Goal: Task Accomplishment & Management: Complete application form

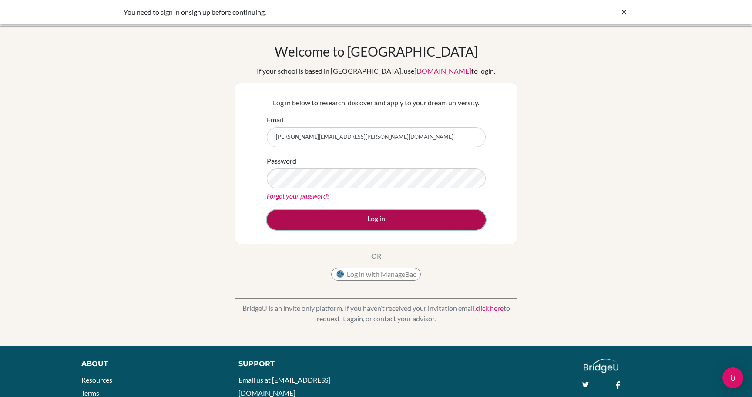
click at [368, 216] on button "Log in" at bounding box center [376, 220] width 219 height 20
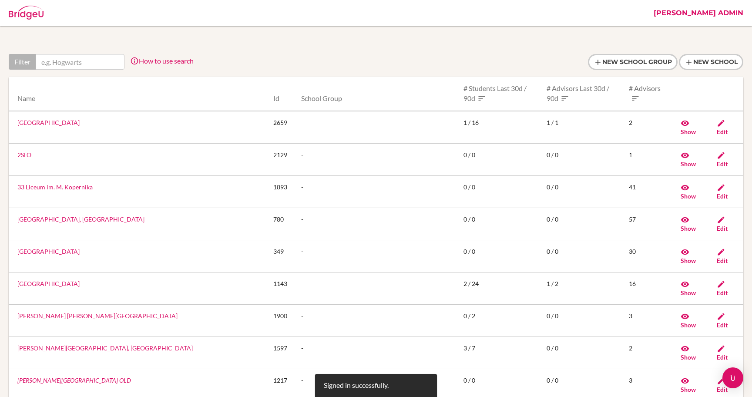
click at [712, 14] on link "[PERSON_NAME] Admin" at bounding box center [699, 13] width 98 height 26
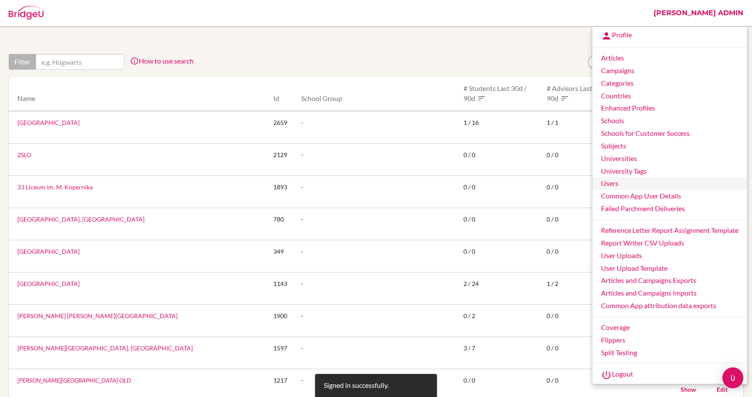
click at [614, 180] on link "Users" at bounding box center [670, 183] width 155 height 13
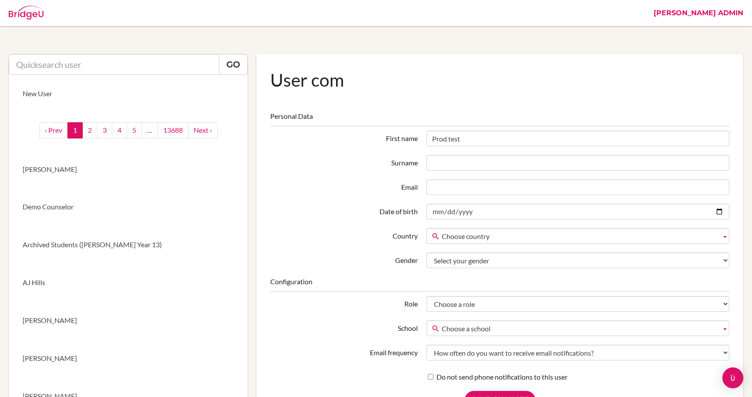
type input "Prod test"
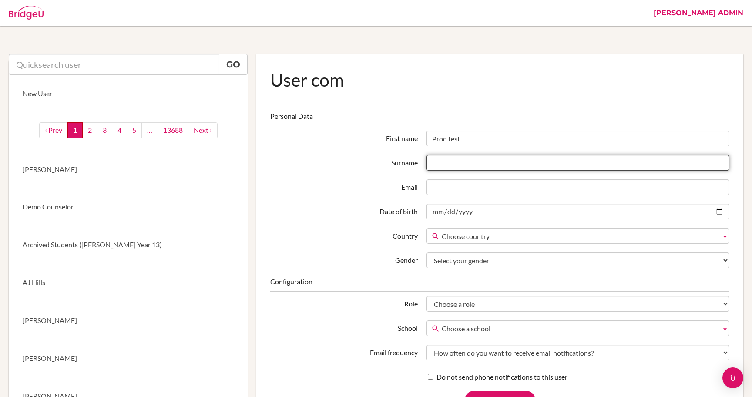
click at [448, 164] on input "Surname" at bounding box center [578, 163] width 303 height 16
type input "onboarding"
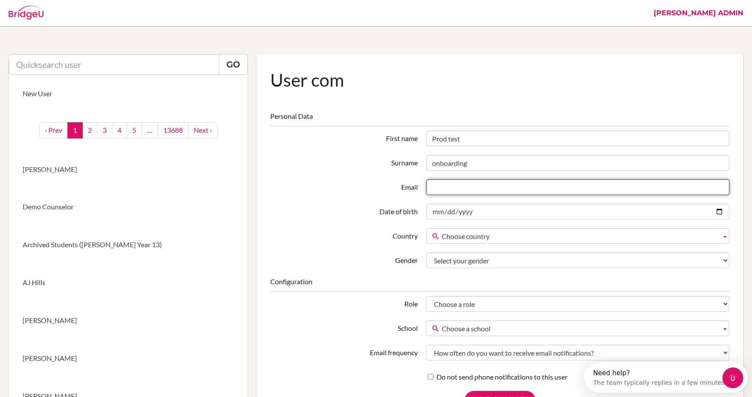
click at [437, 185] on input "Email" at bounding box center [578, 187] width 303 height 16
click at [482, 189] on input "khushboo.singh@cialfo.com.sg" at bounding box center [578, 187] width 303 height 16
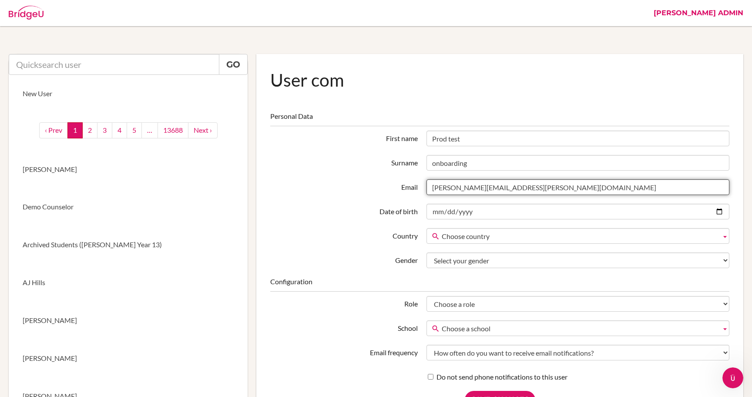
type input "khushboo.singh+student74@cialfo.com.sg"
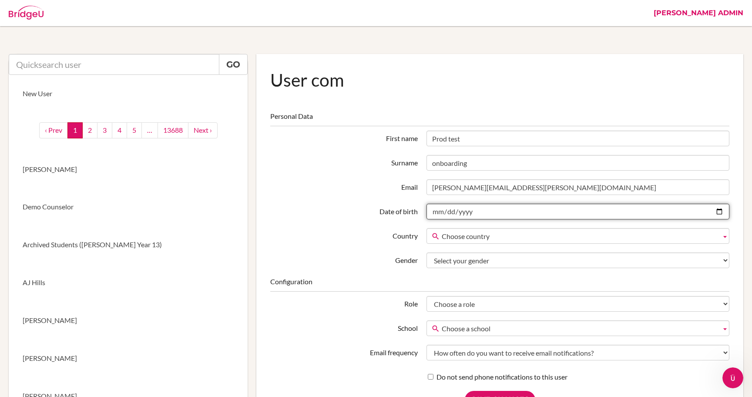
click at [722, 211] on input "Date of birth" at bounding box center [578, 212] width 303 height 16
type input "2000-06-15"
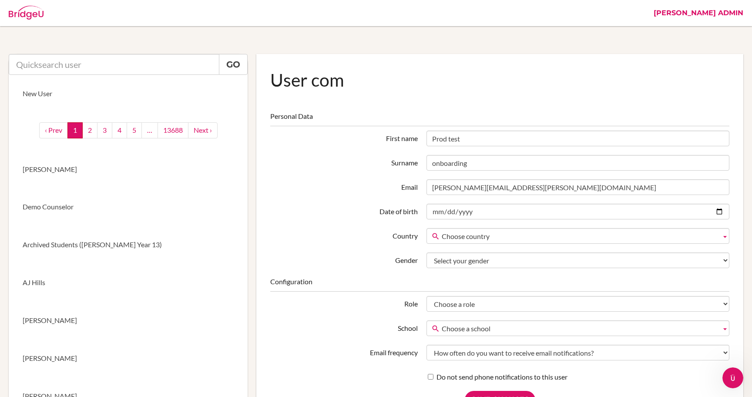
click at [494, 235] on span "Choose country" at bounding box center [580, 237] width 276 height 16
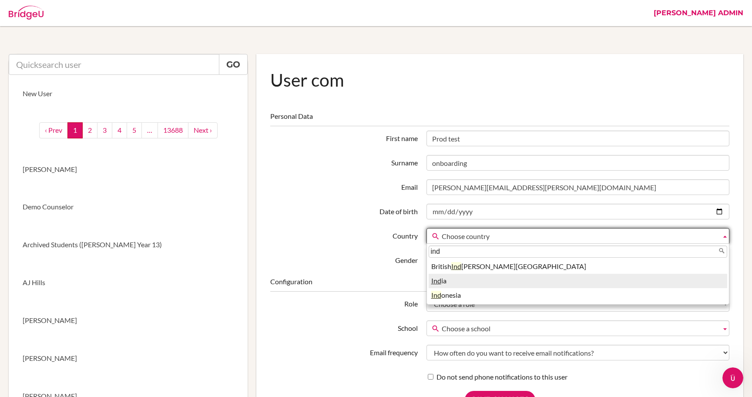
type input "ind"
click at [463, 276] on li "Ind ia" at bounding box center [578, 281] width 299 height 14
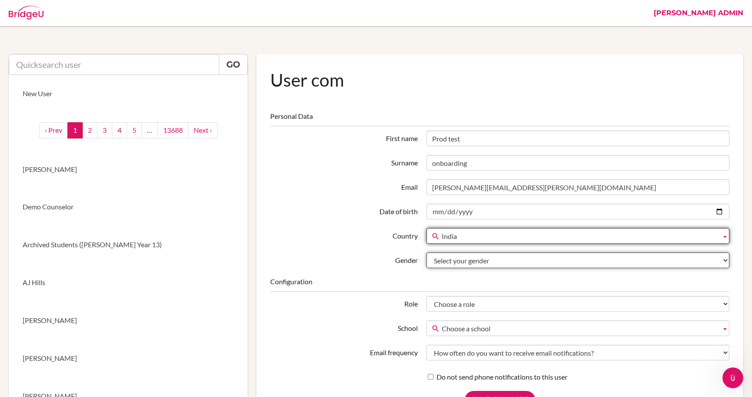
click at [465, 261] on select "Select your gender Female Male Neither" at bounding box center [578, 261] width 303 height 16
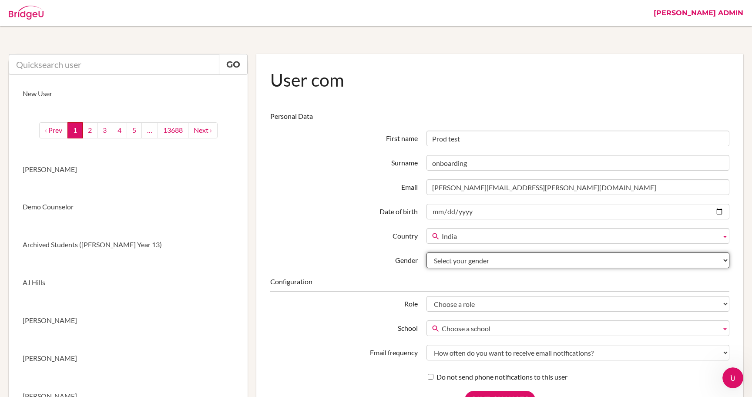
select select "female"
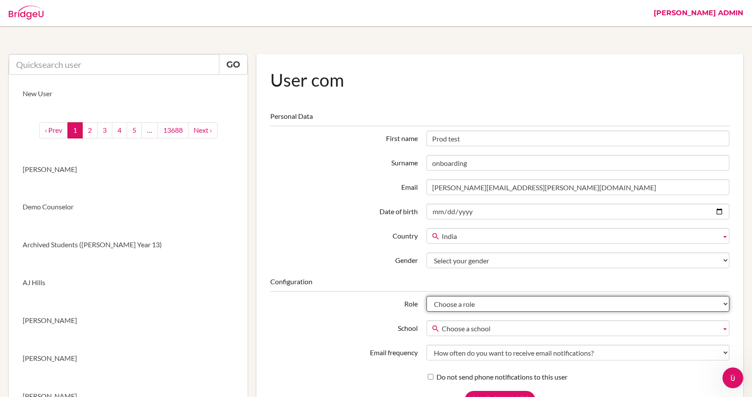
click at [459, 304] on select "Choose a role Student Staff Admin Parent Group admin Recommender" at bounding box center [578, 304] width 303 height 16
select select "student"
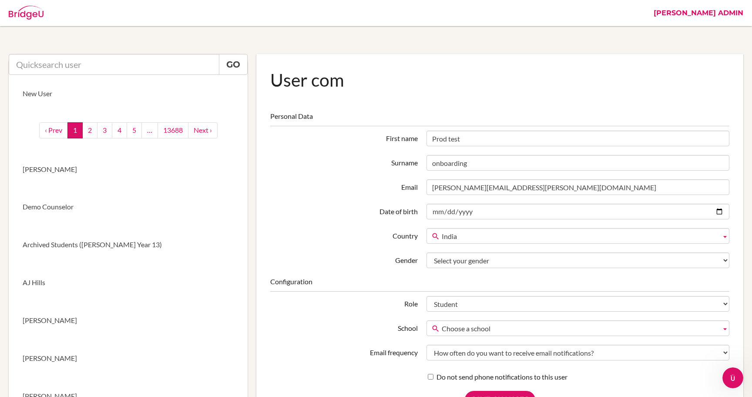
click at [461, 331] on span "Choose a school" at bounding box center [580, 329] width 276 height 16
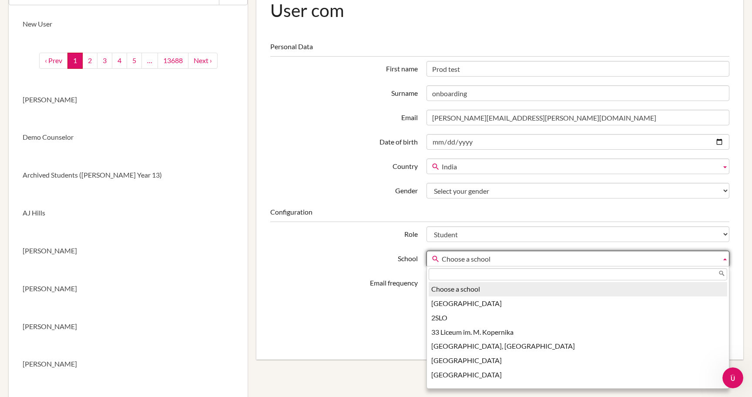
scroll to position [75, 0]
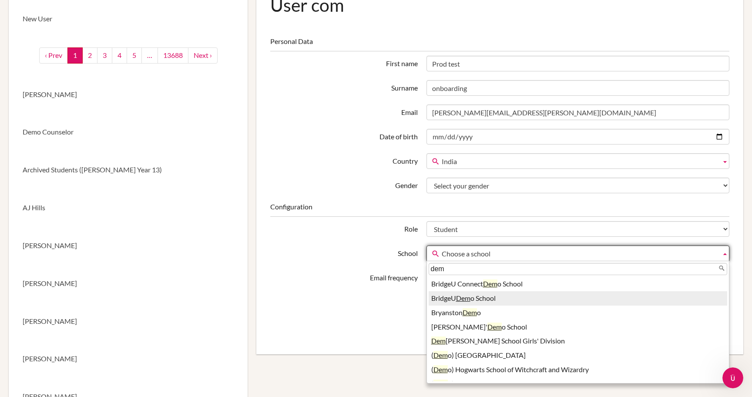
type input "dem"
click at [490, 302] on li "BridgeU Dem o School" at bounding box center [578, 298] width 299 height 14
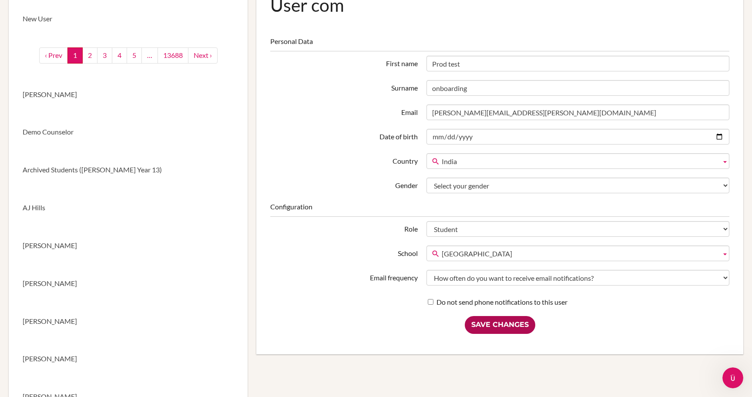
click at [512, 326] on input "Save Changes" at bounding box center [500, 325] width 71 height 18
